Goal: Task Accomplishment & Management: Use online tool/utility

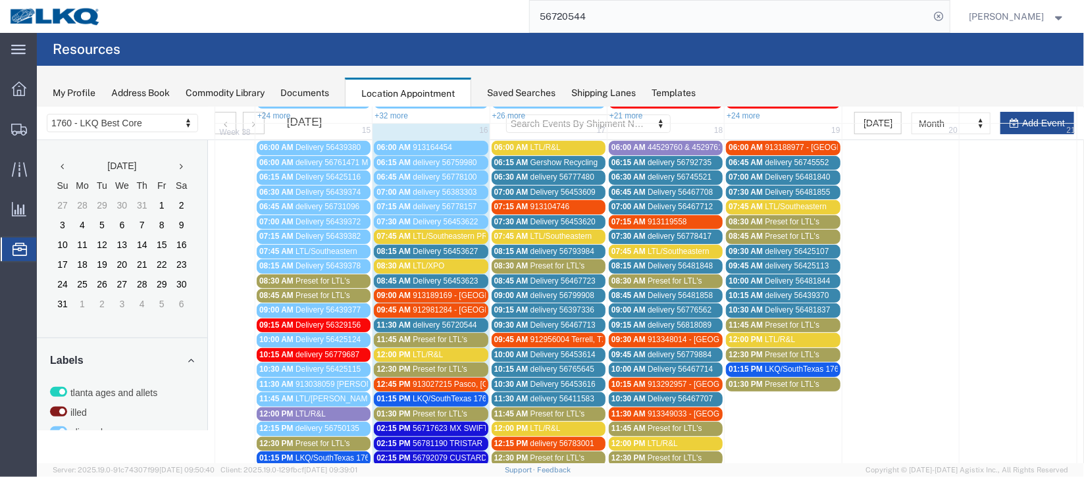
scroll to position [295, 0]
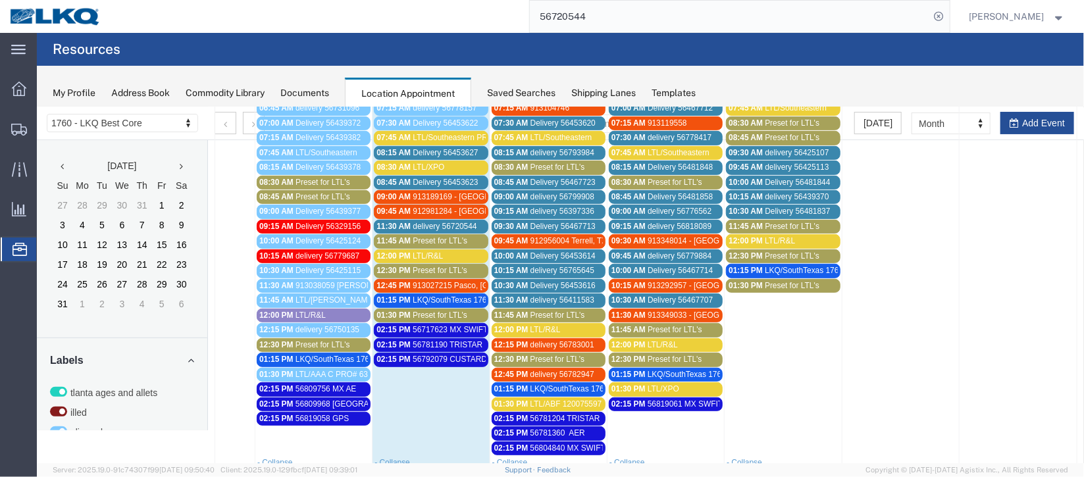
drag, startPoint x: 404, startPoint y: 192, endPoint x: 449, endPoint y: 201, distance: 45.6
click at [404, 192] on span "09:00 AM" at bounding box center [393, 196] width 34 height 9
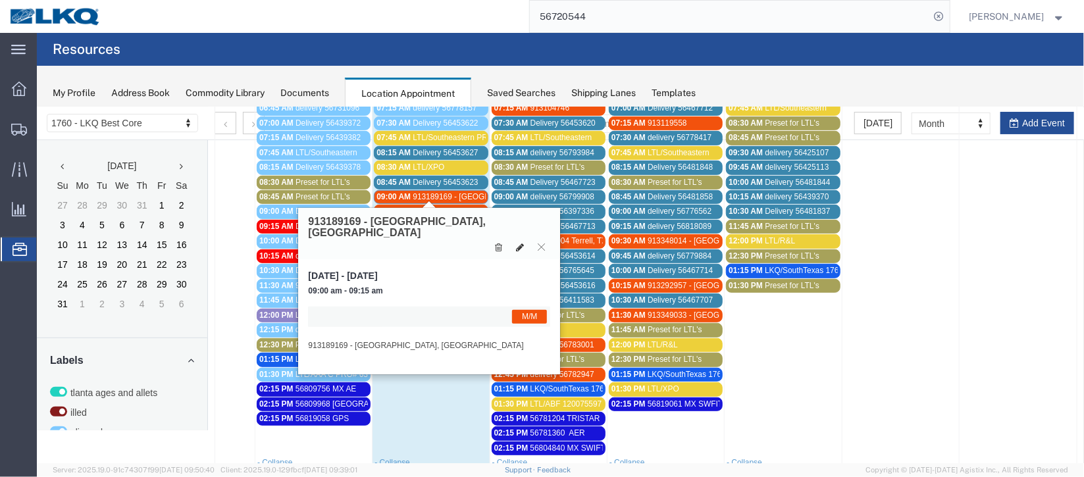
click at [517, 242] on icon at bounding box center [519, 246] width 8 height 9
select select "1"
select select "24"
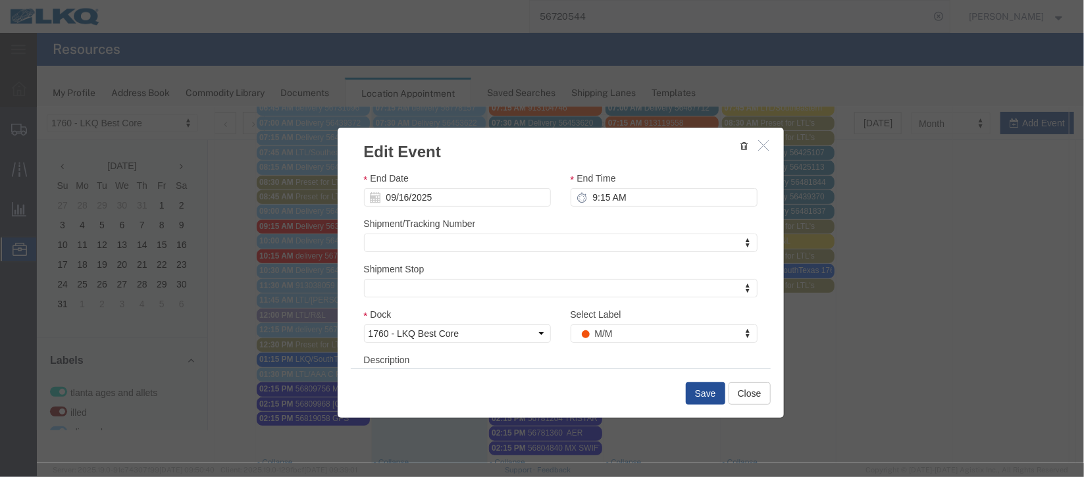
scroll to position [161, 0]
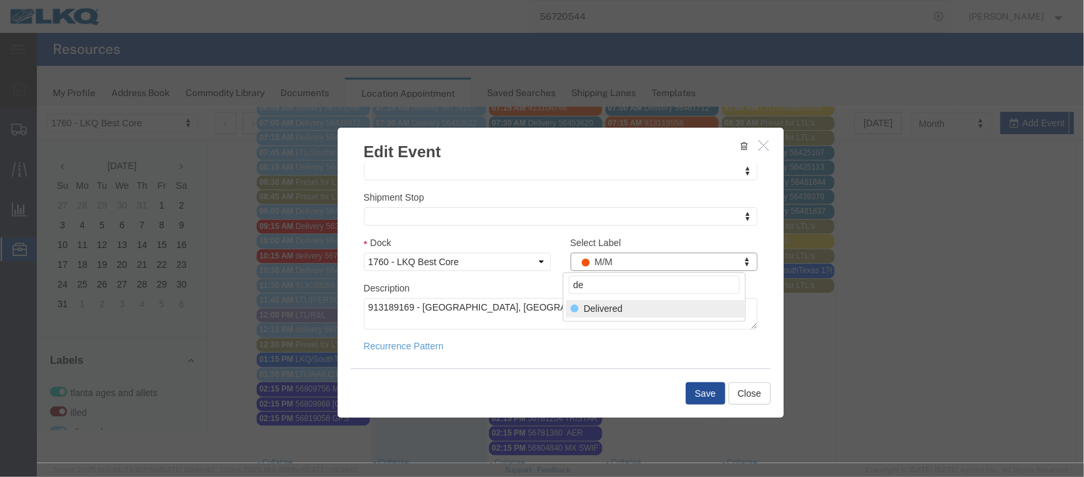
type input "de"
select select "40"
click at [696, 390] on button "Save" at bounding box center [704, 393] width 39 height 22
click at [696, 390] on div at bounding box center [559, 285] width 1047 height 356
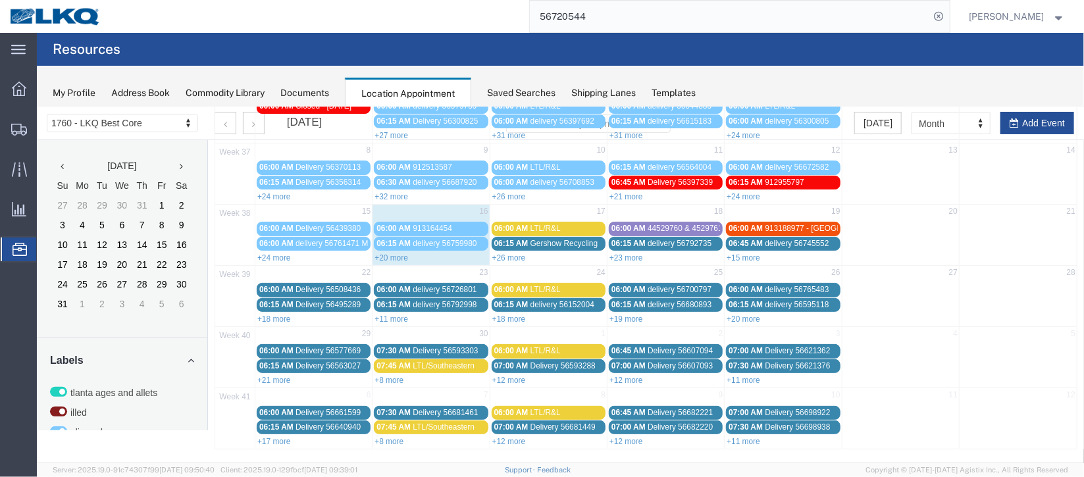
scroll to position [0, 0]
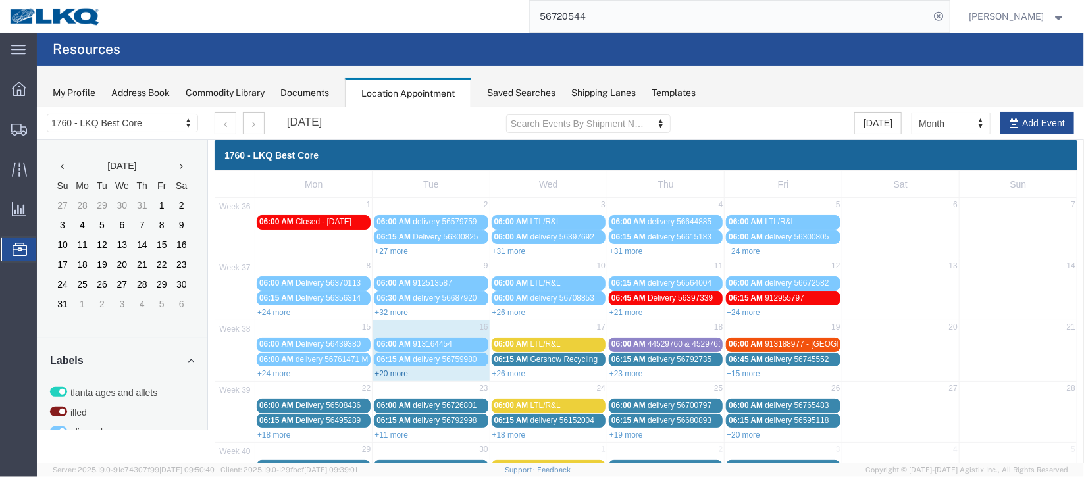
click at [394, 369] on link "+20 more" at bounding box center [391, 373] width 34 height 9
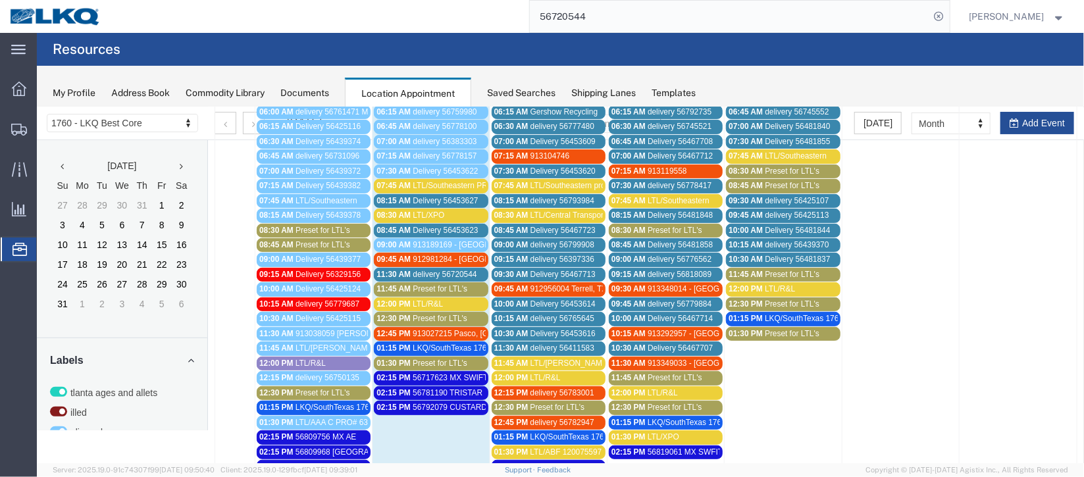
scroll to position [195, 0]
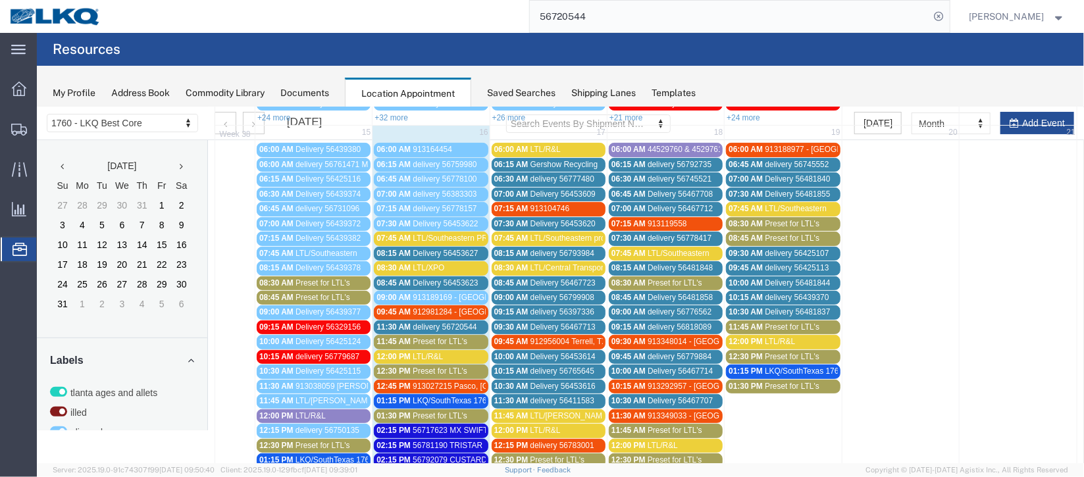
click at [443, 278] on span "Delivery 56453623" at bounding box center [444, 282] width 65 height 9
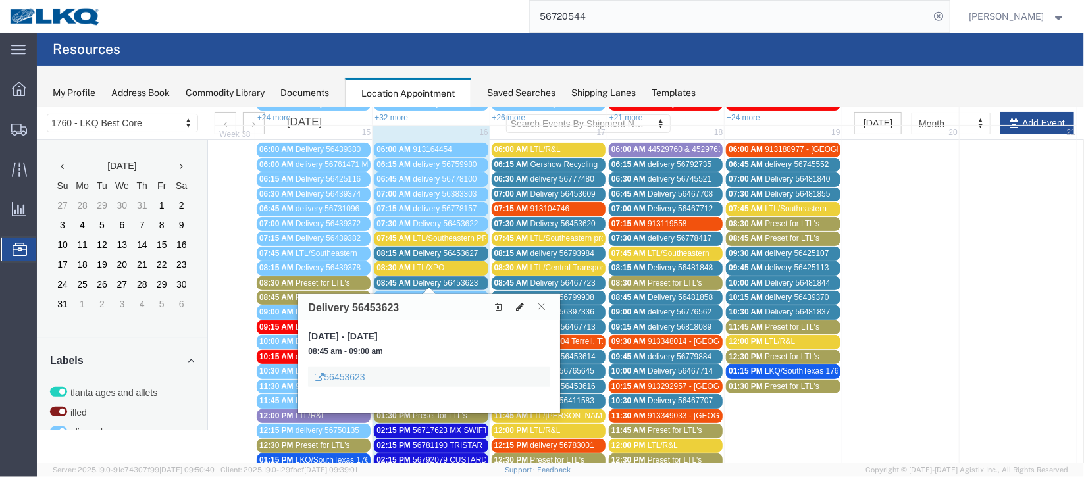
click at [520, 309] on icon at bounding box center [519, 305] width 8 height 9
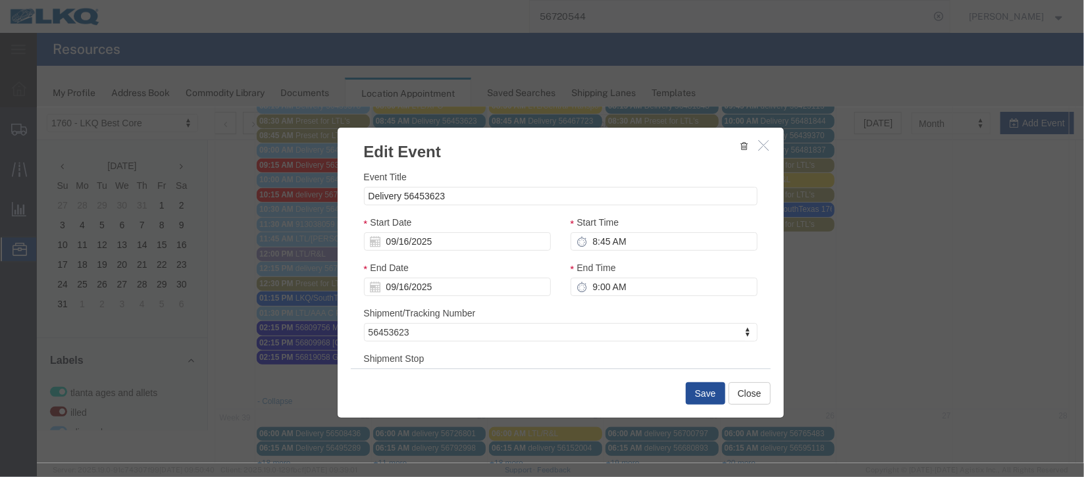
scroll to position [491, 0]
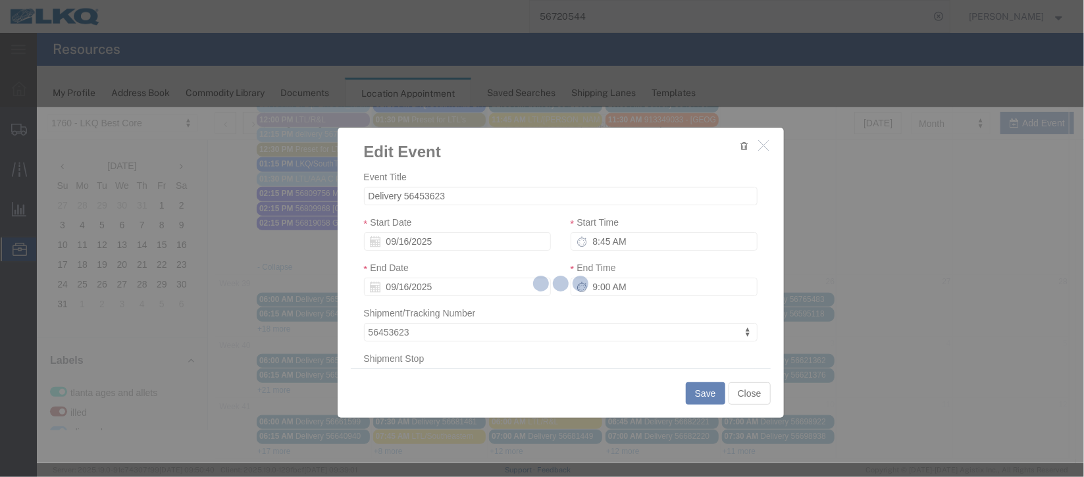
select select
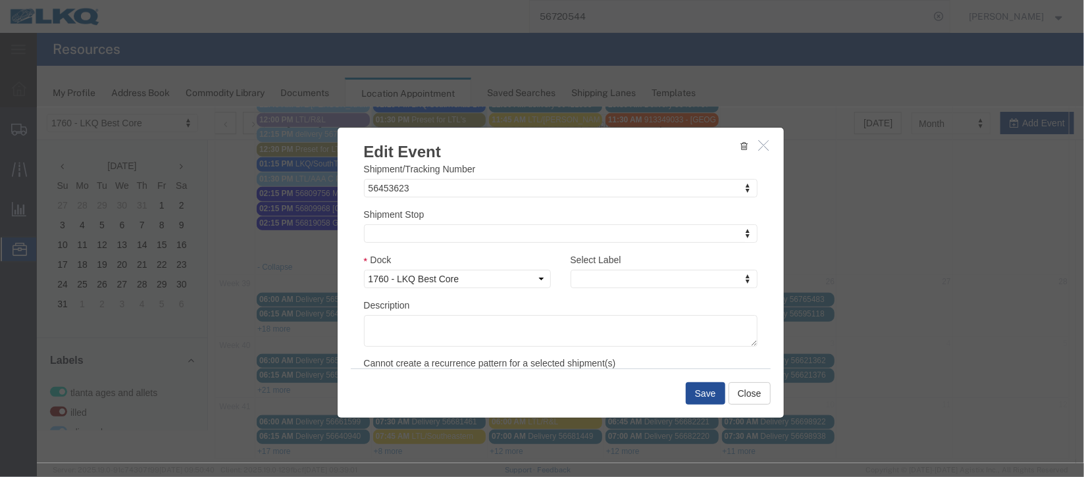
scroll to position [168, 0]
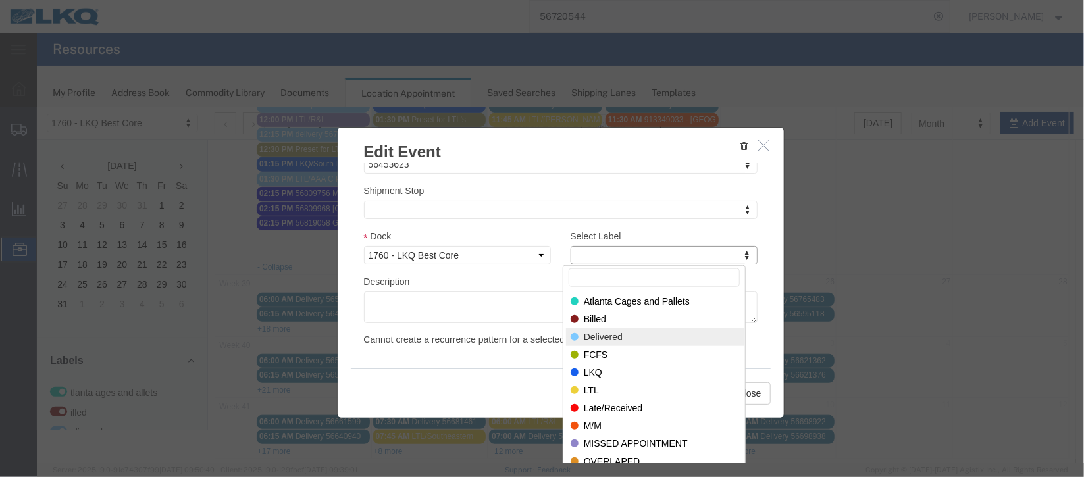
select select "40"
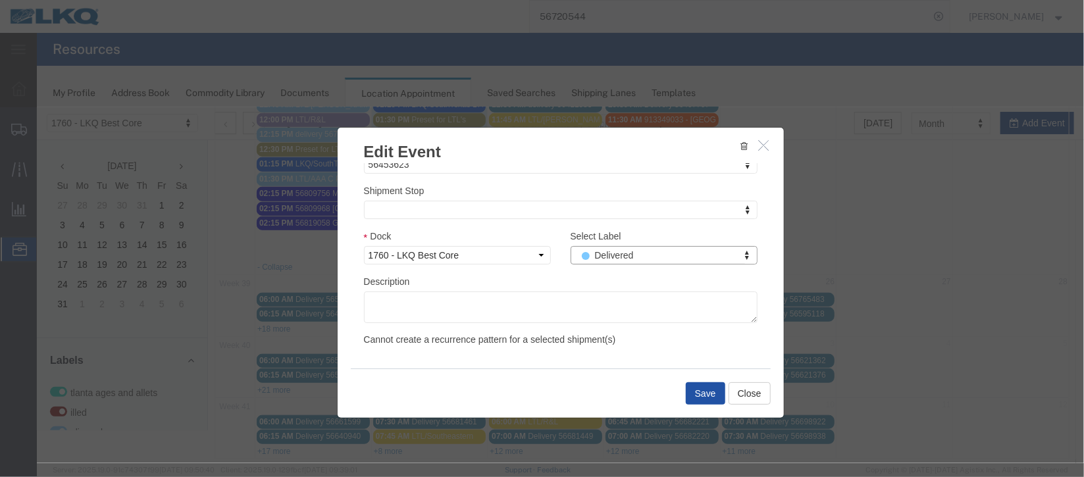
click at [712, 392] on button "Save" at bounding box center [704, 393] width 39 height 22
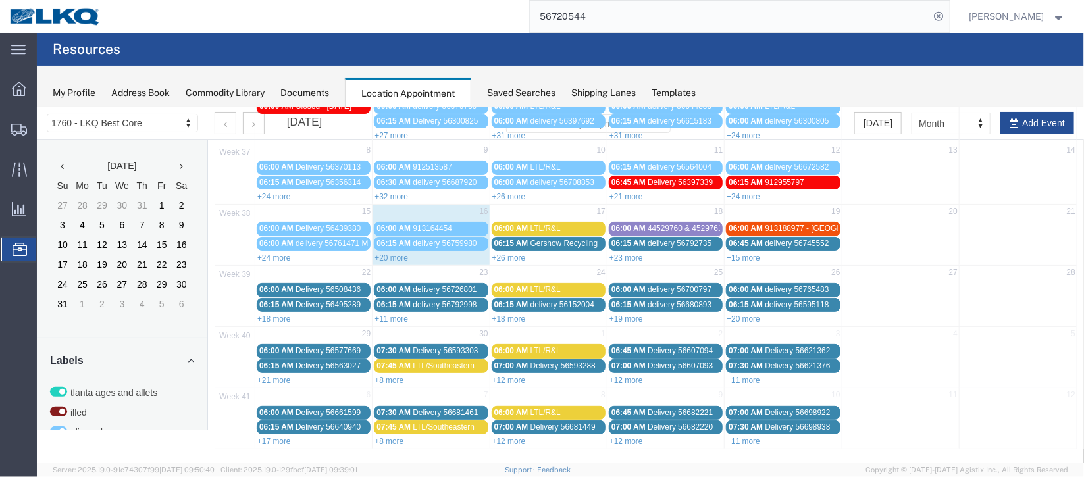
scroll to position [0, 0]
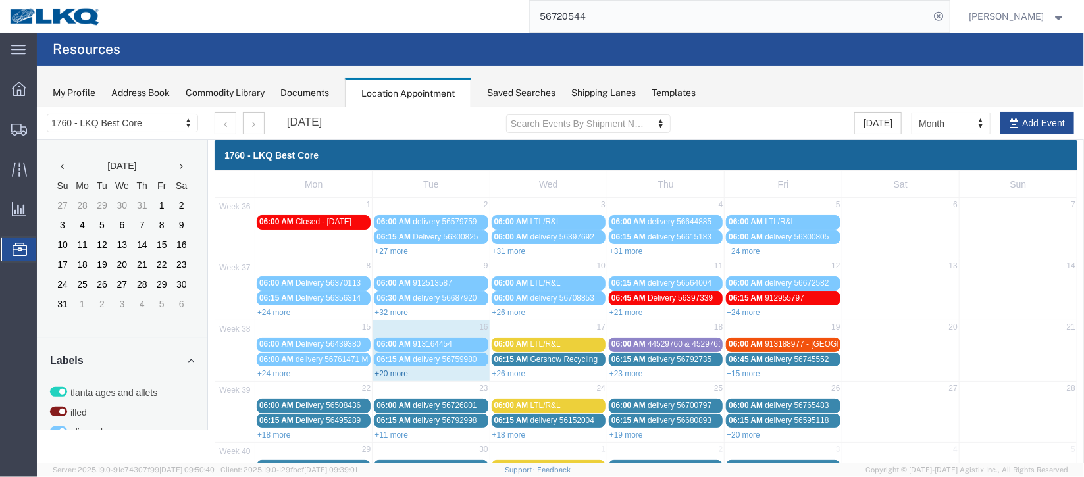
click at [396, 374] on link "+20 more" at bounding box center [391, 373] width 34 height 9
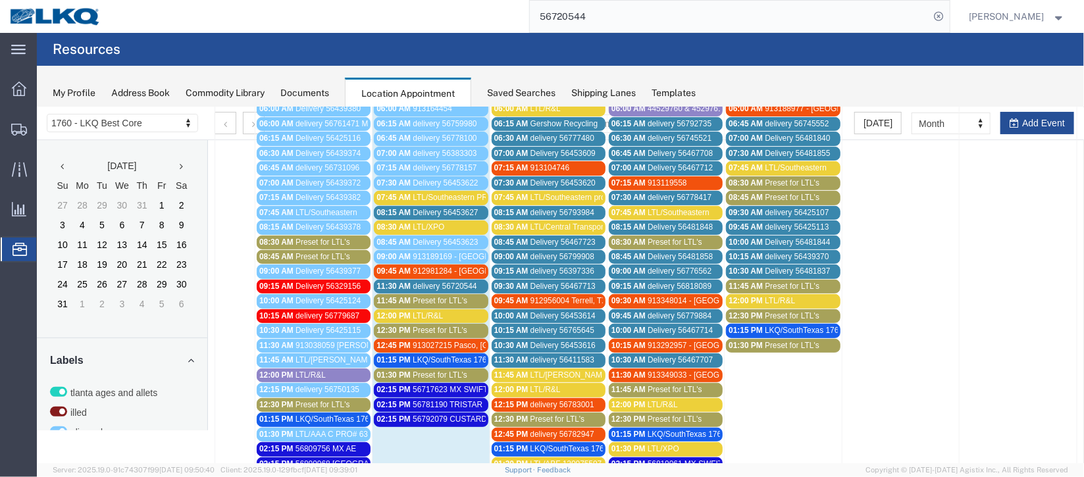
scroll to position [197, 0]
